Goal: Information Seeking & Learning: Learn about a topic

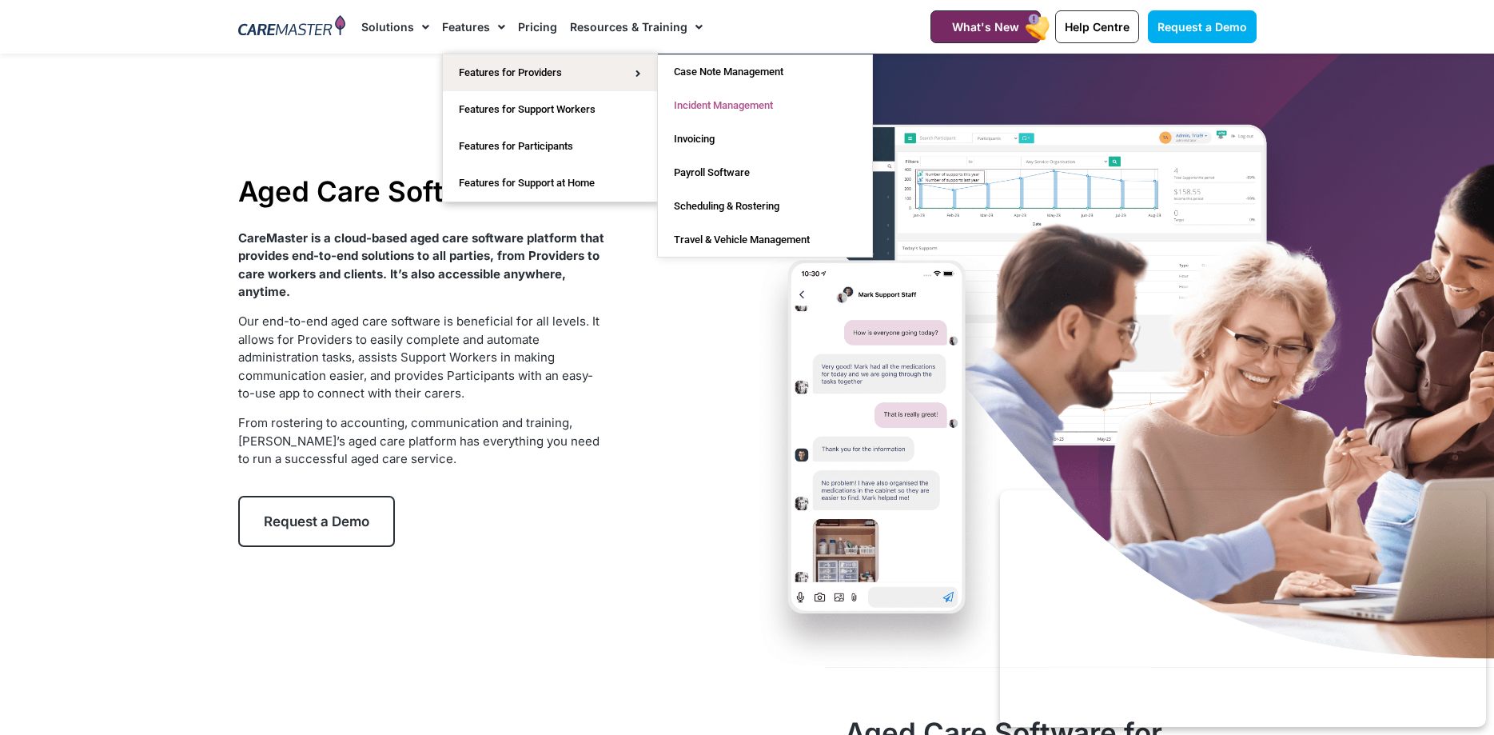
click at [767, 103] on link "Incident Management" at bounding box center [765, 106] width 214 height 34
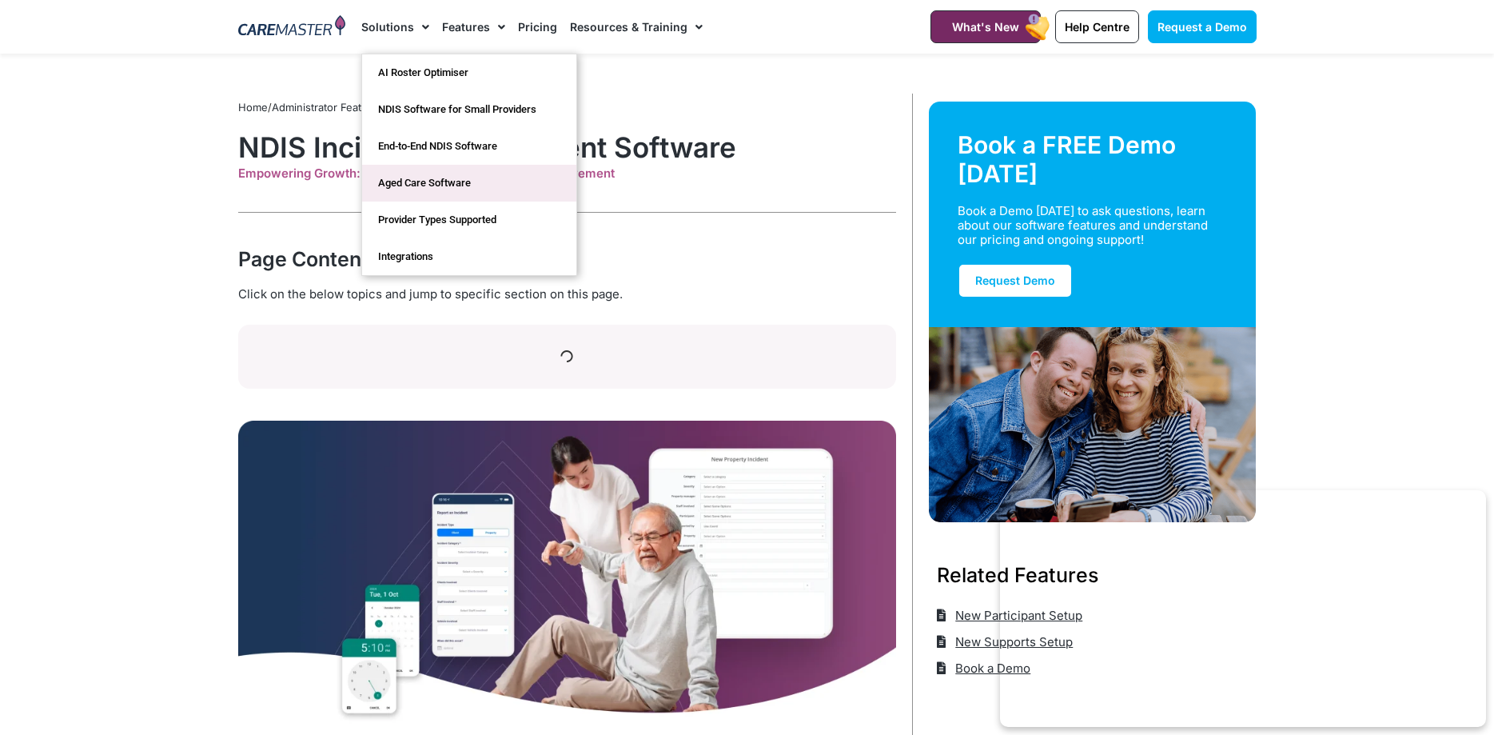
click at [409, 180] on link "Aged Care Software" at bounding box center [469, 183] width 214 height 37
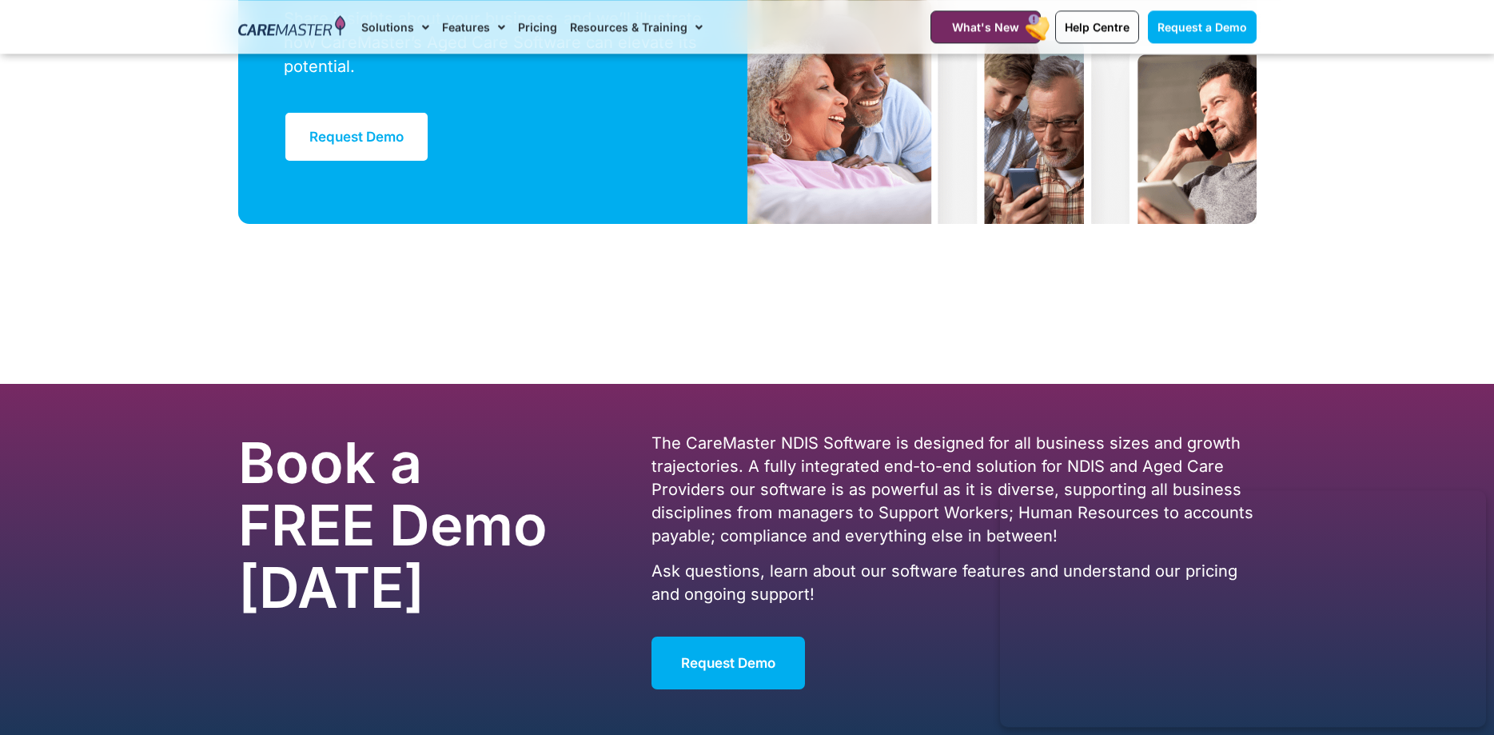
scroll to position [4762, 0]
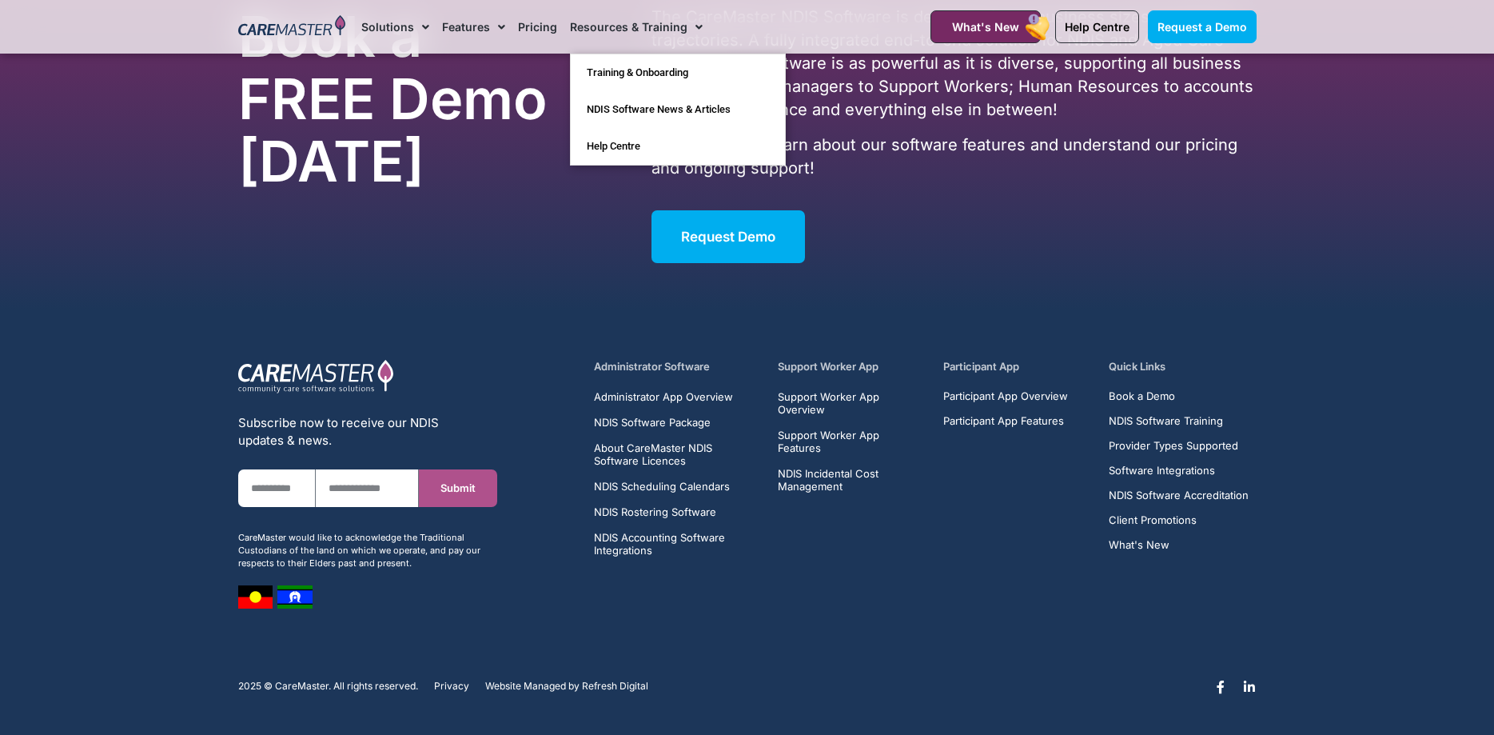
click at [694, 31] on span "Menu" at bounding box center [694, 27] width 15 height 27
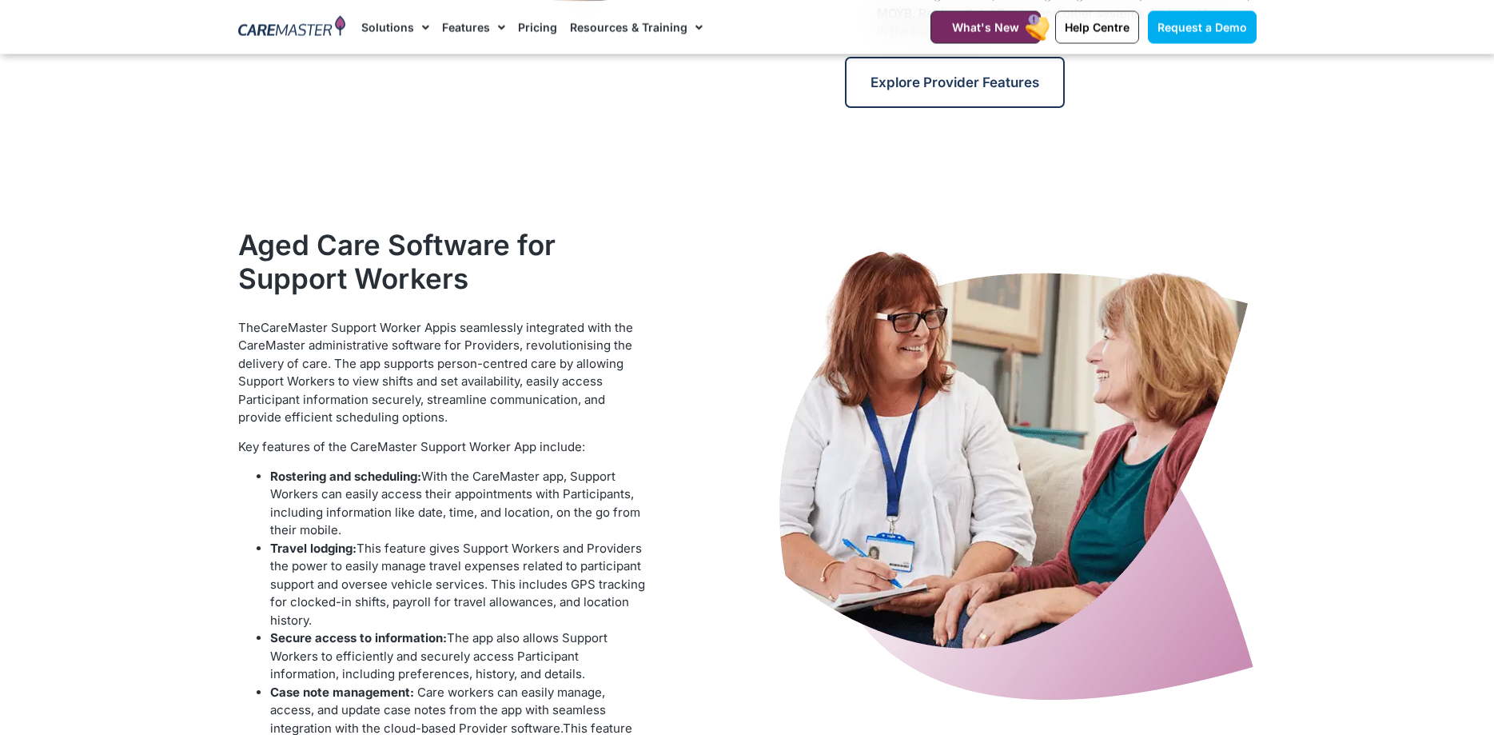
scroll to position [1141, 0]
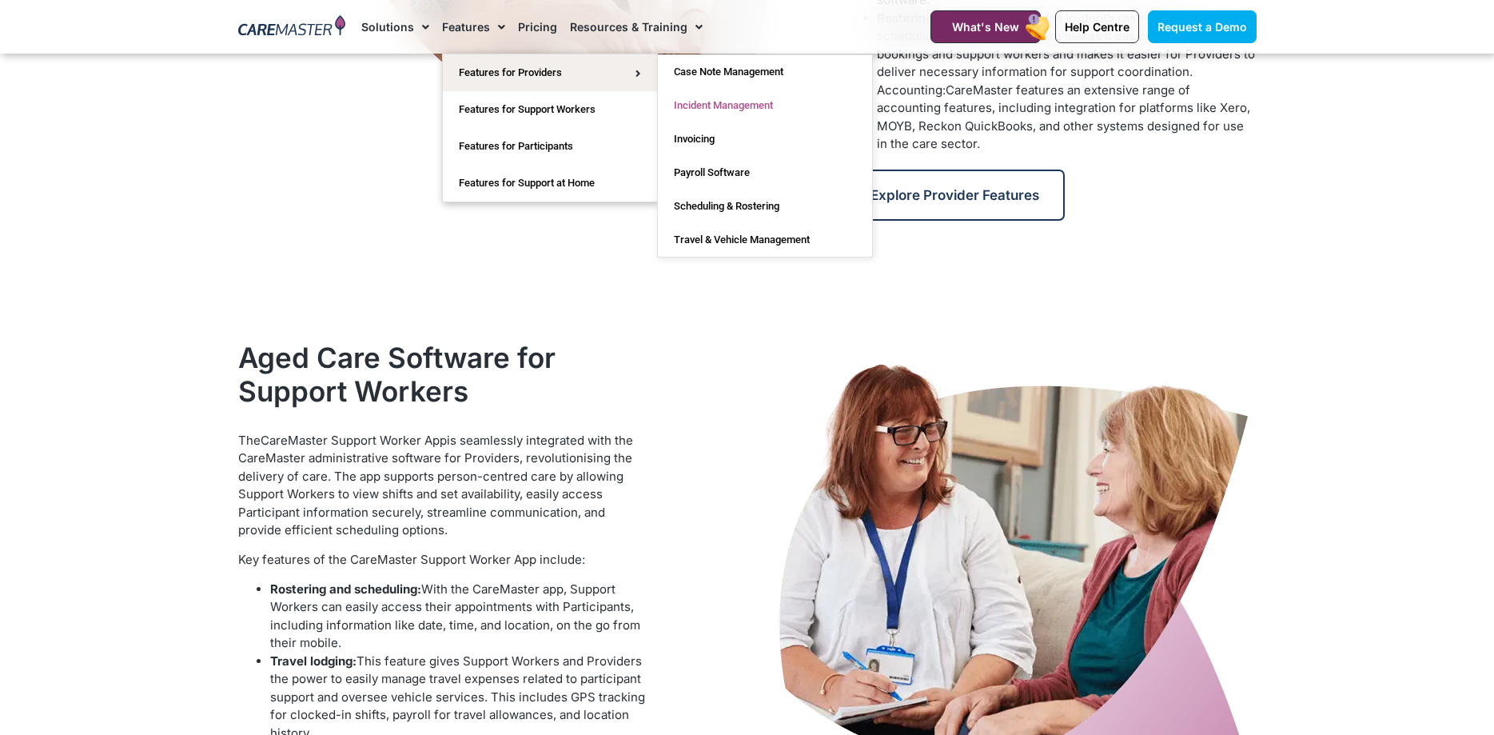
click at [769, 101] on link "Incident Management" at bounding box center [765, 106] width 214 height 34
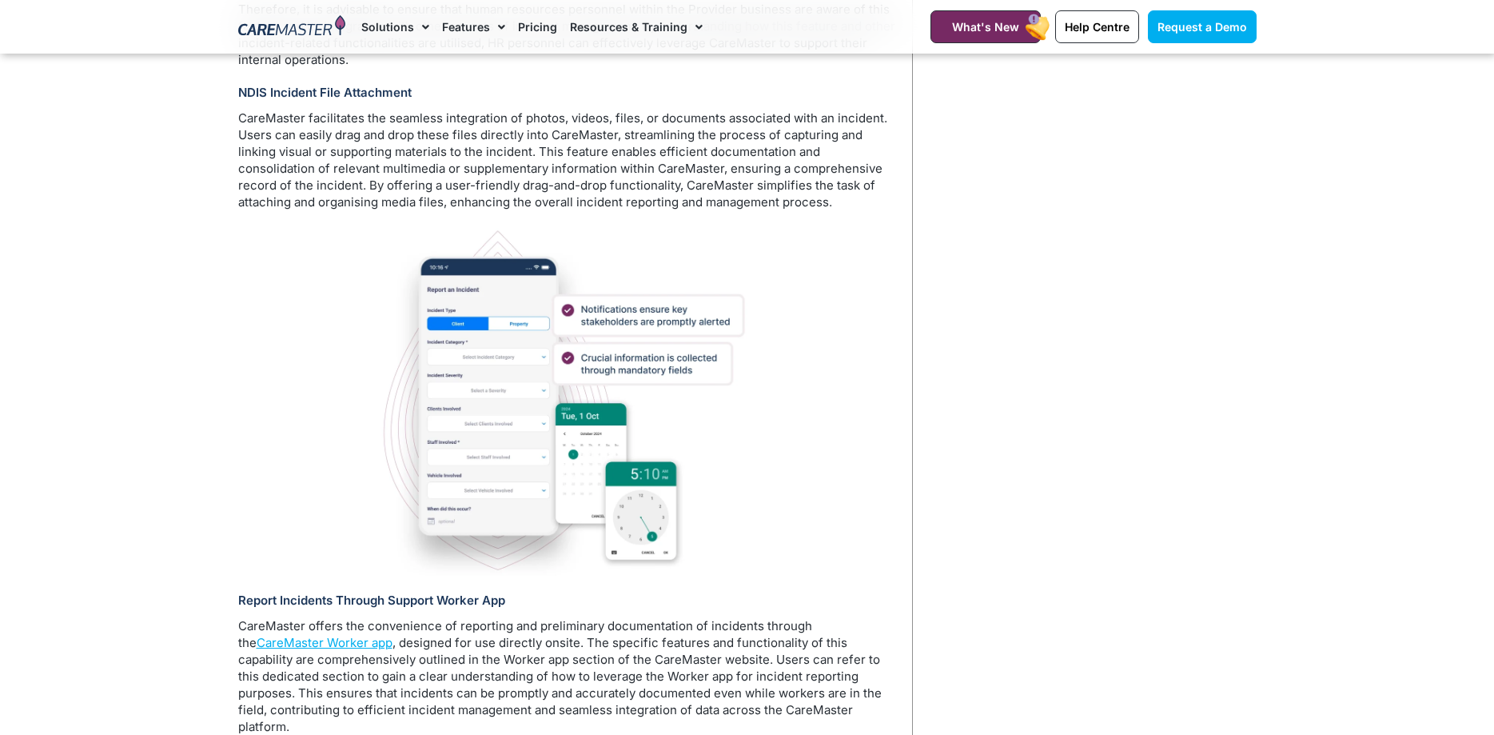
scroll to position [5463, 0]
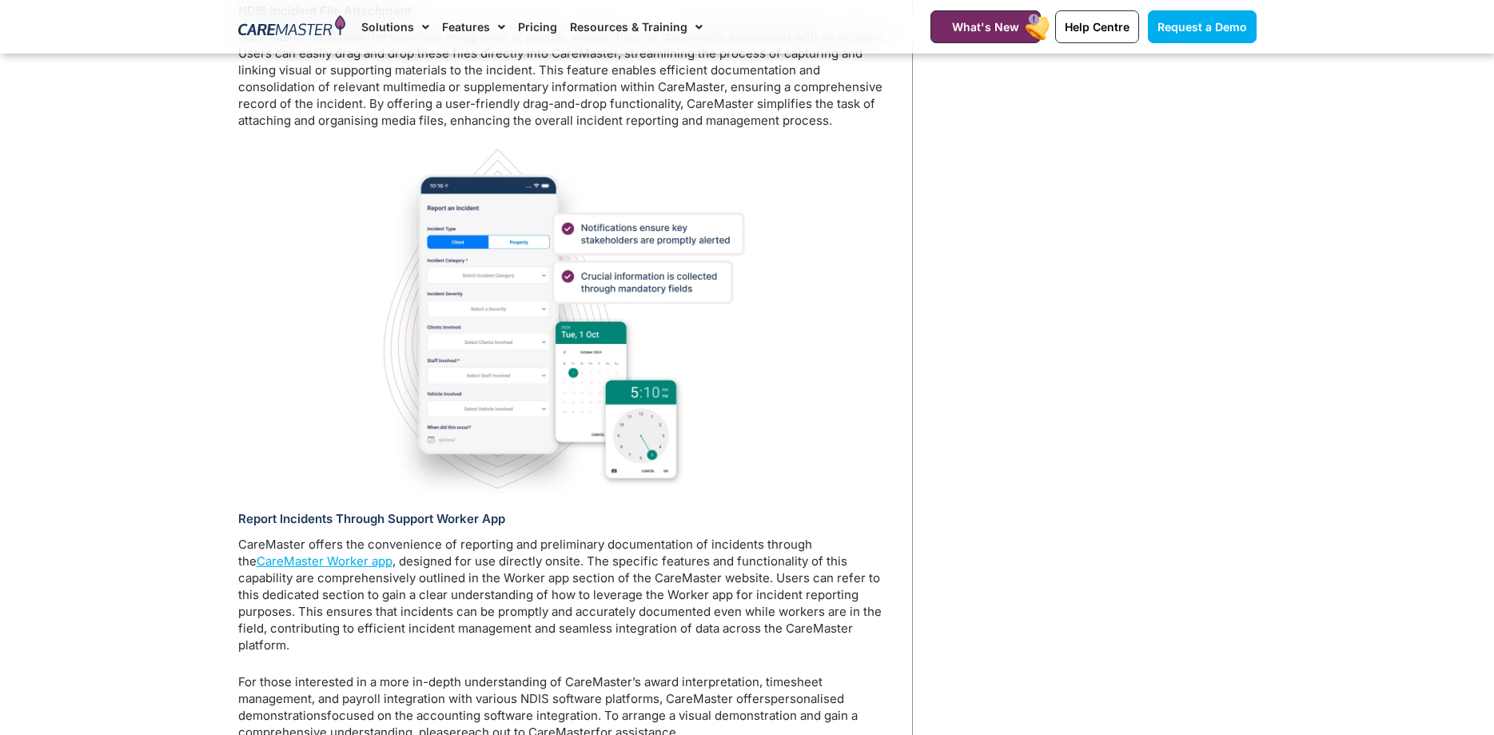
click at [852, 444] on div at bounding box center [567, 319] width 658 height 349
